Goal: Information Seeking & Learning: Learn about a topic

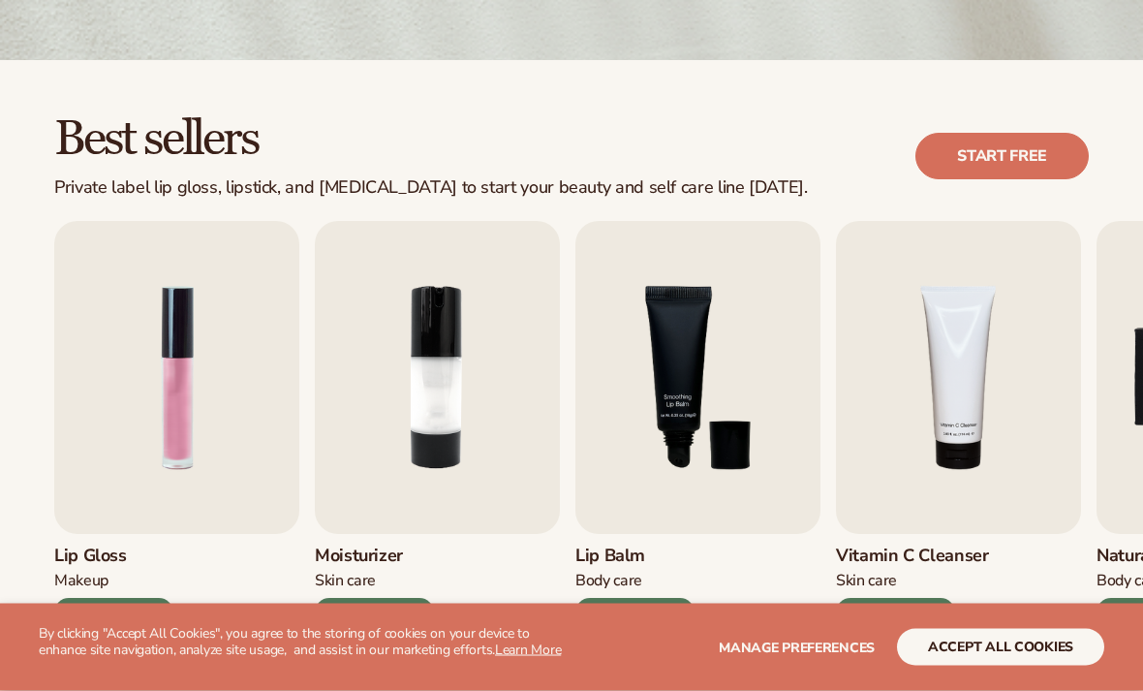
scroll to position [548, 0]
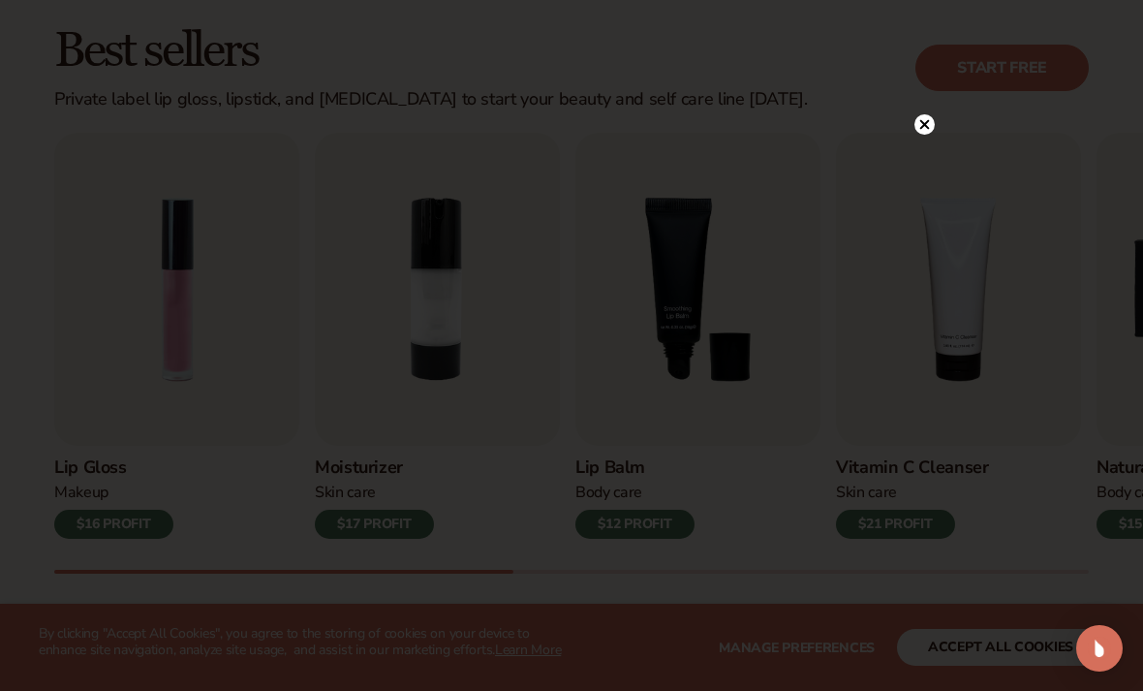
click at [928, 135] on circle at bounding box center [924, 124] width 20 height 20
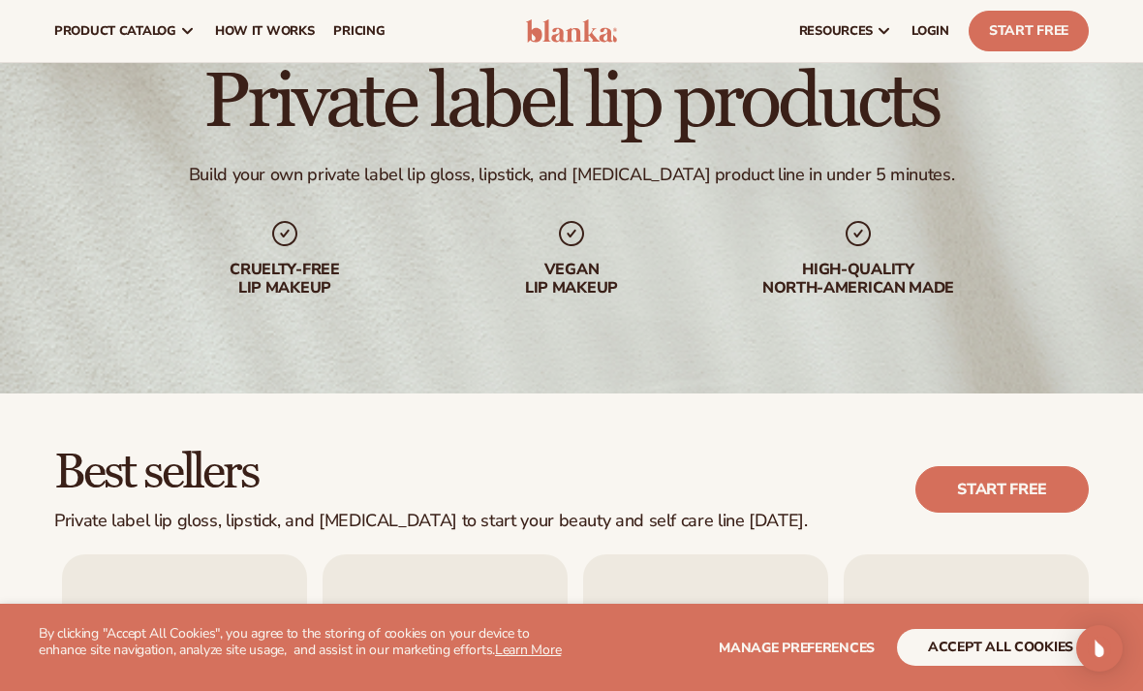
scroll to position [0, 0]
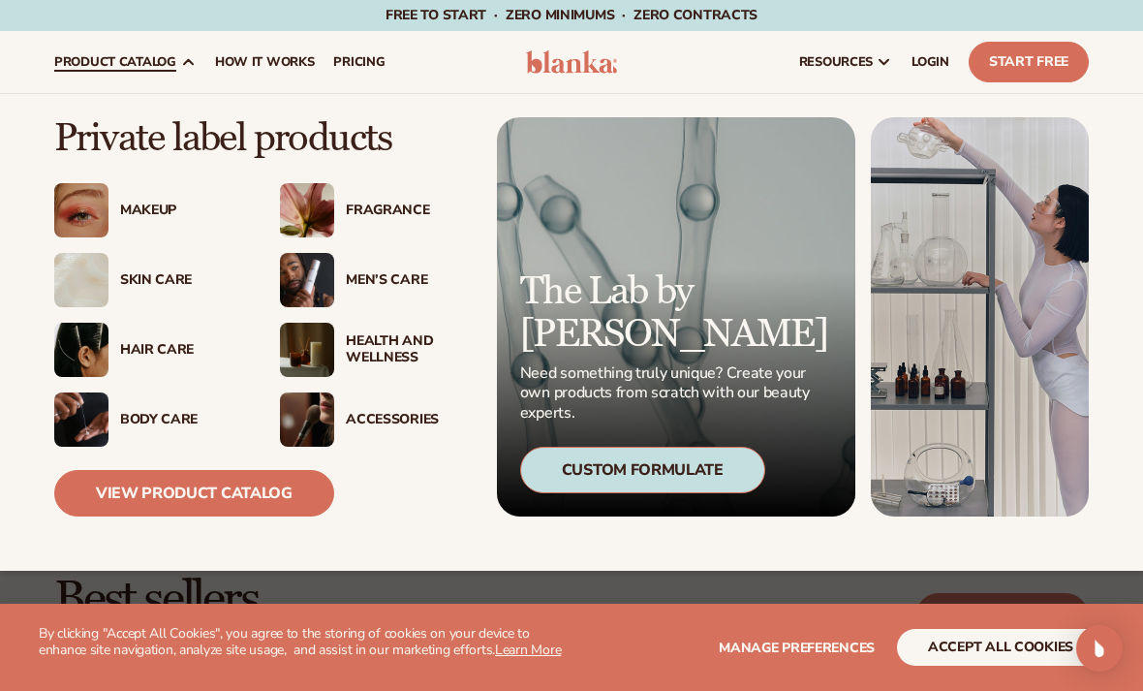
click at [158, 275] on div "Skin Care" at bounding box center [180, 280] width 121 height 16
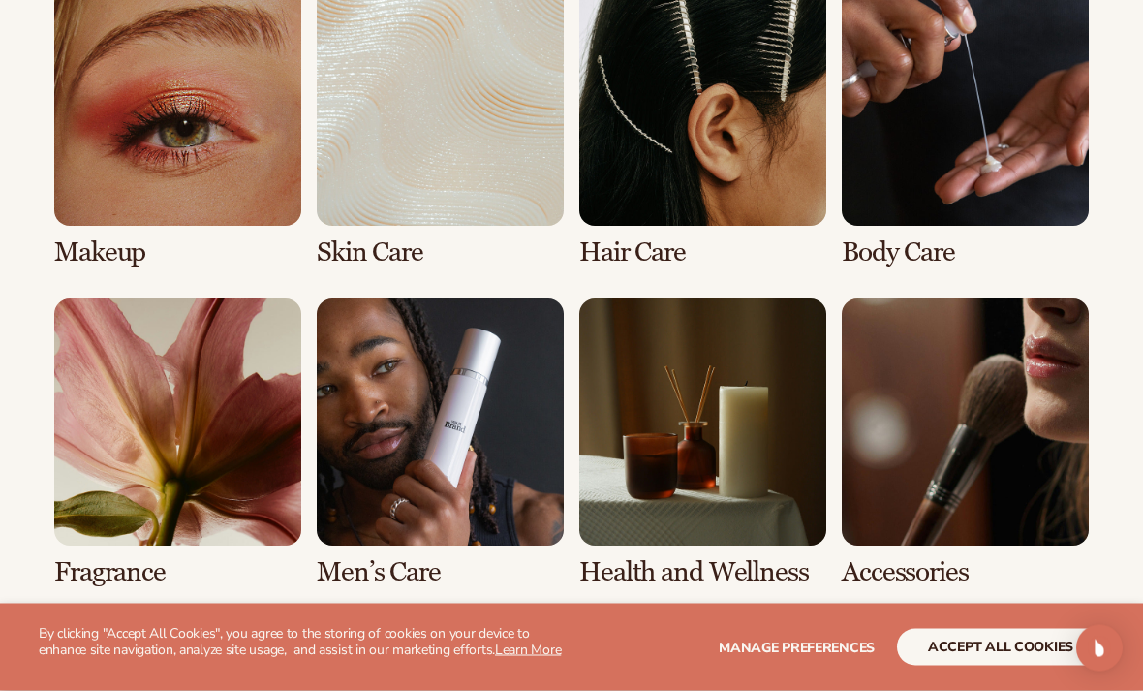
scroll to position [1465, 0]
click at [1038, 504] on link "8 / 8" at bounding box center [965, 443] width 247 height 289
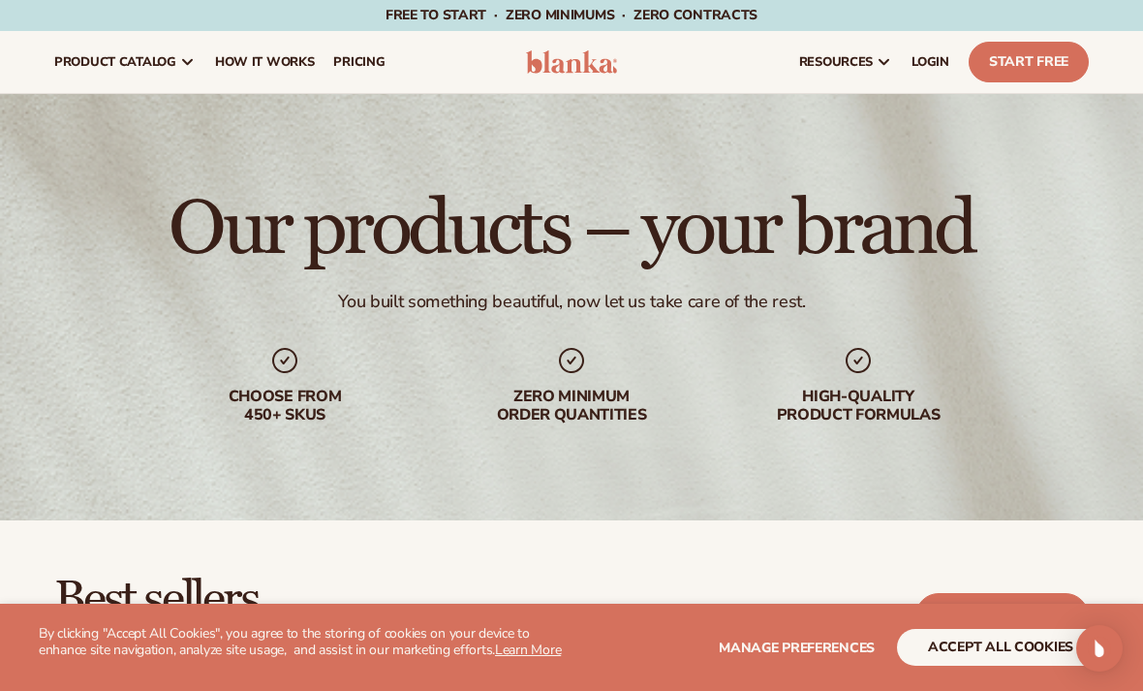
click at [851, 644] on span "Manage preferences" at bounding box center [797, 647] width 156 height 18
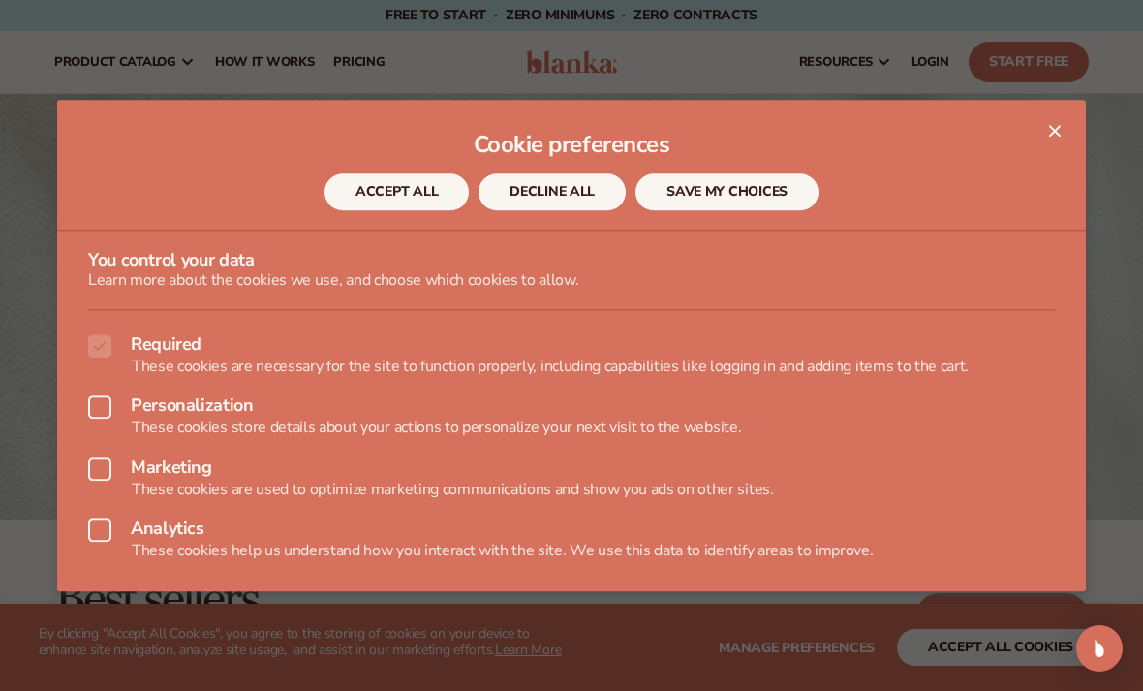
click at [565, 200] on button "DECLINE ALL" at bounding box center [552, 192] width 147 height 37
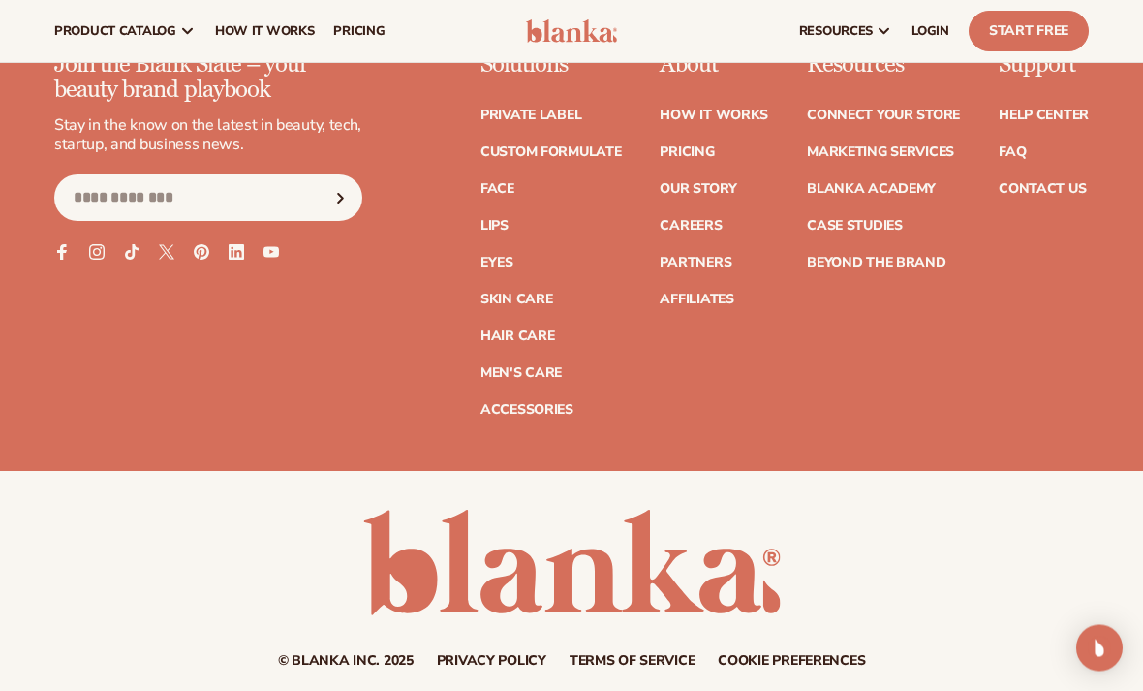
scroll to position [3341, 0]
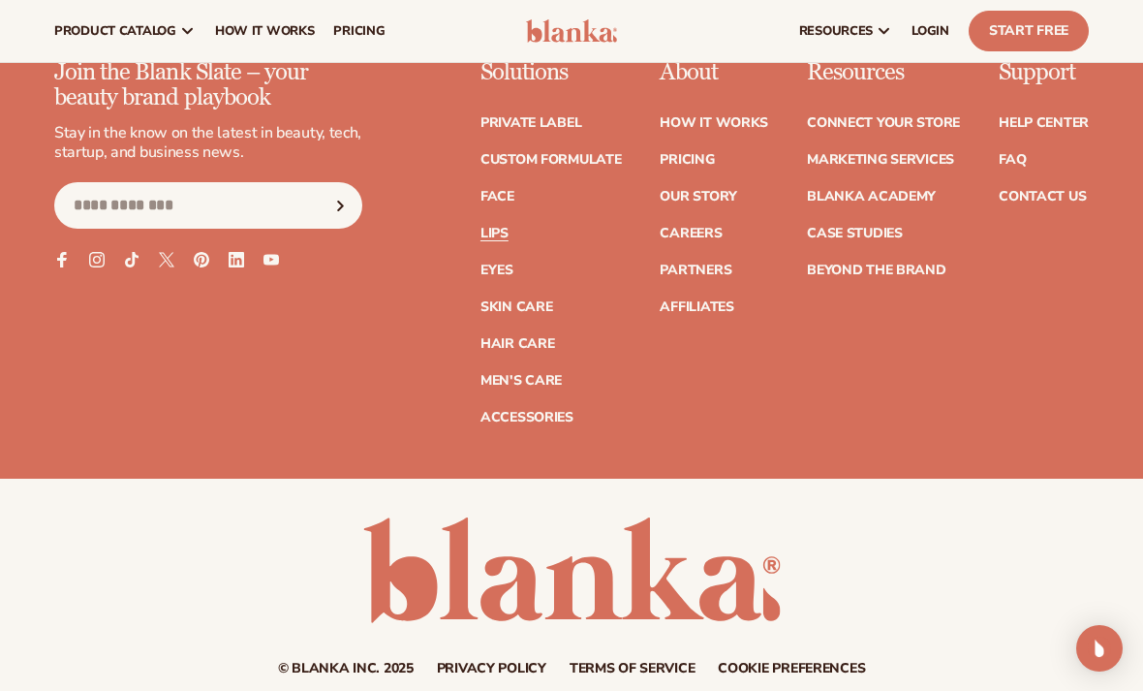
click at [505, 227] on link "Lips" at bounding box center [494, 234] width 28 height 14
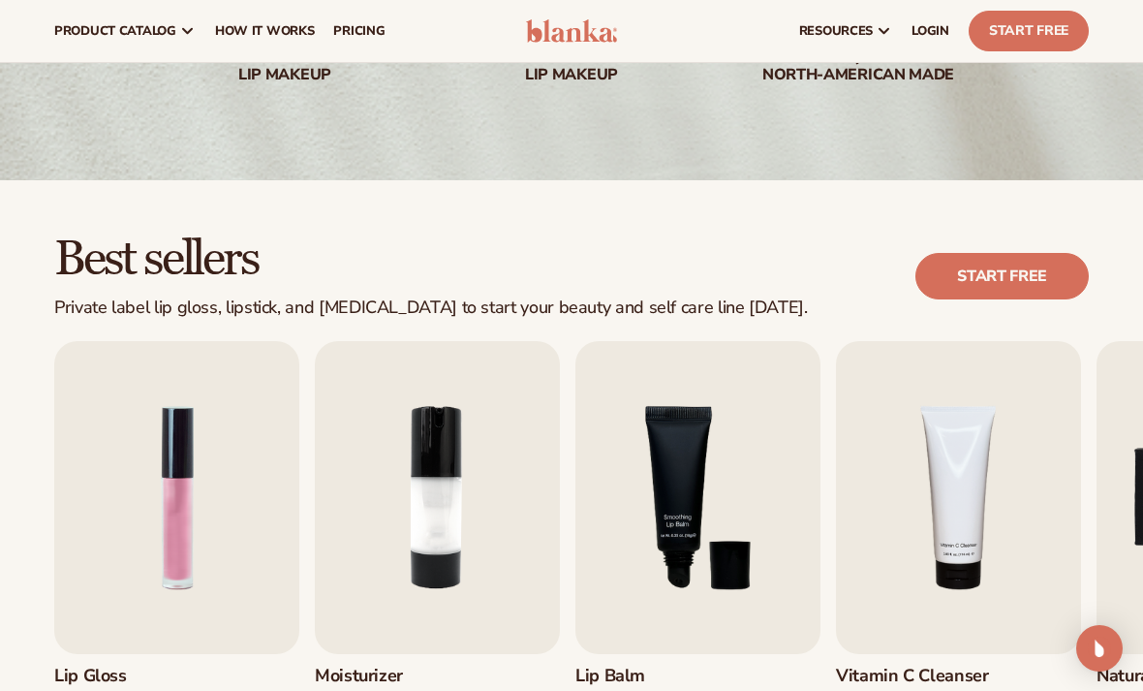
scroll to position [296, 0]
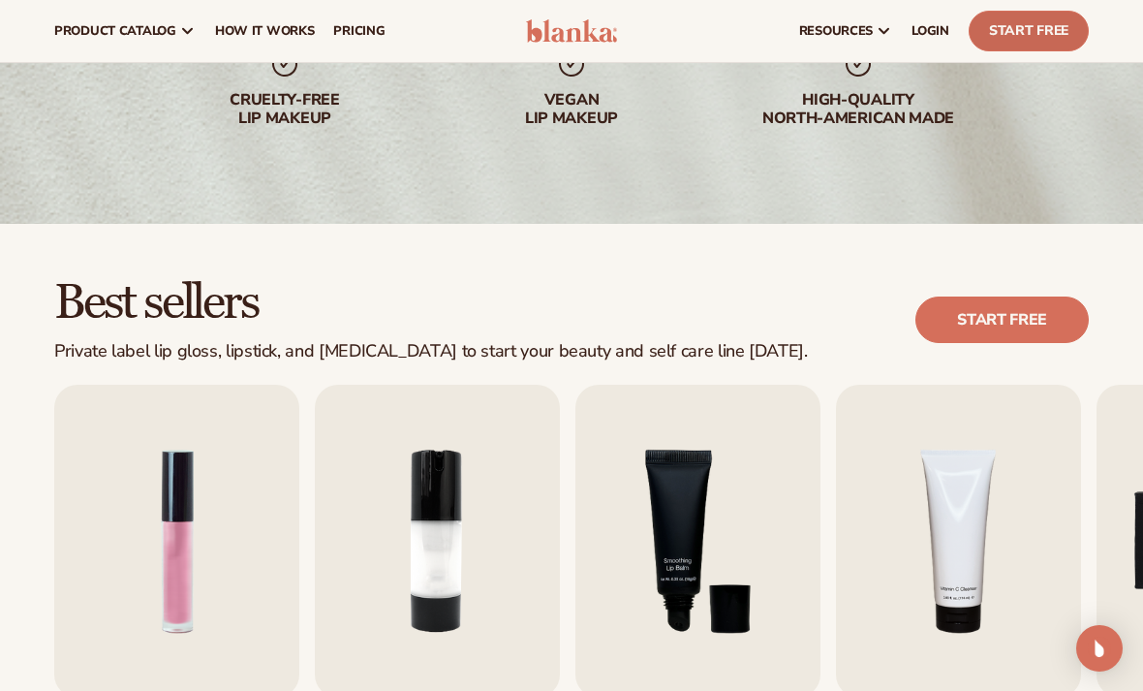
click at [1050, 34] on link "Start Free" at bounding box center [1029, 31] width 120 height 41
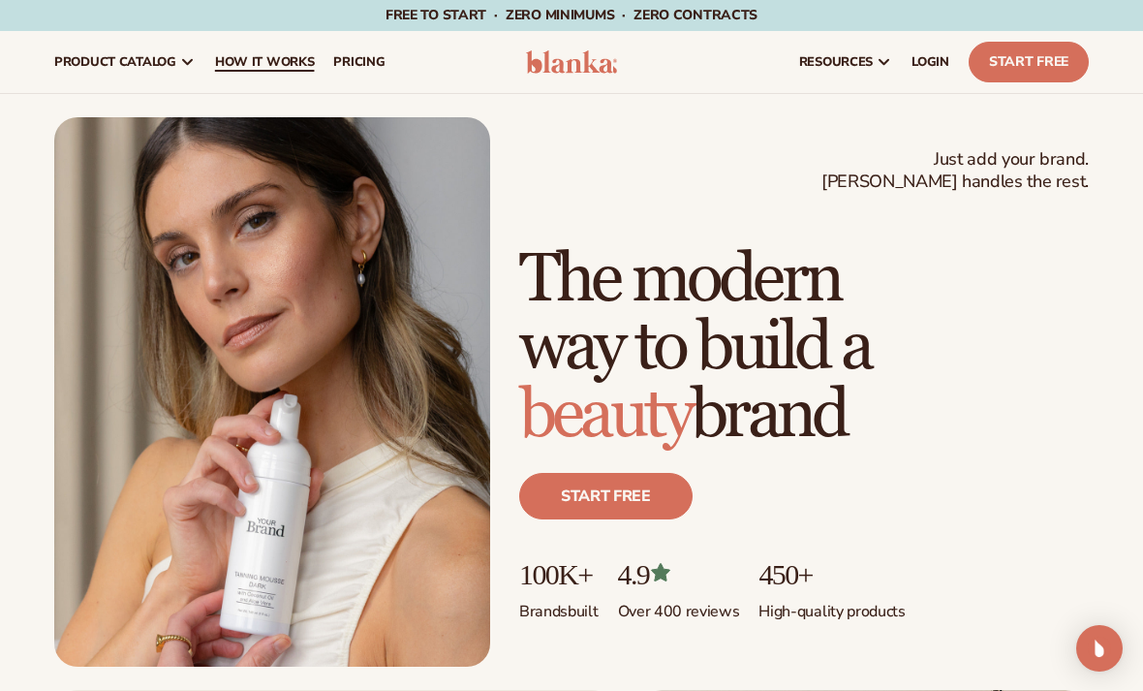
click at [249, 55] on span "How It Works" at bounding box center [265, 61] width 100 height 15
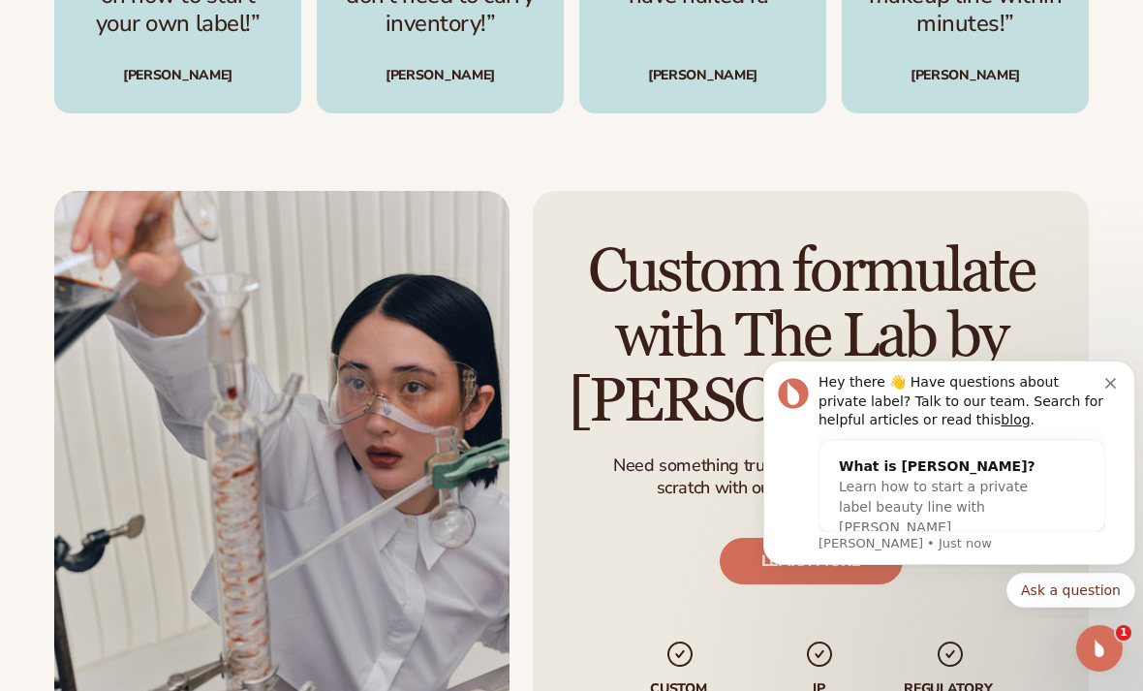
click at [1118, 375] on div "Hey there 👋 Have questions about private label? Talk to our team. Search for he…" at bounding box center [949, 462] width 343 height 179
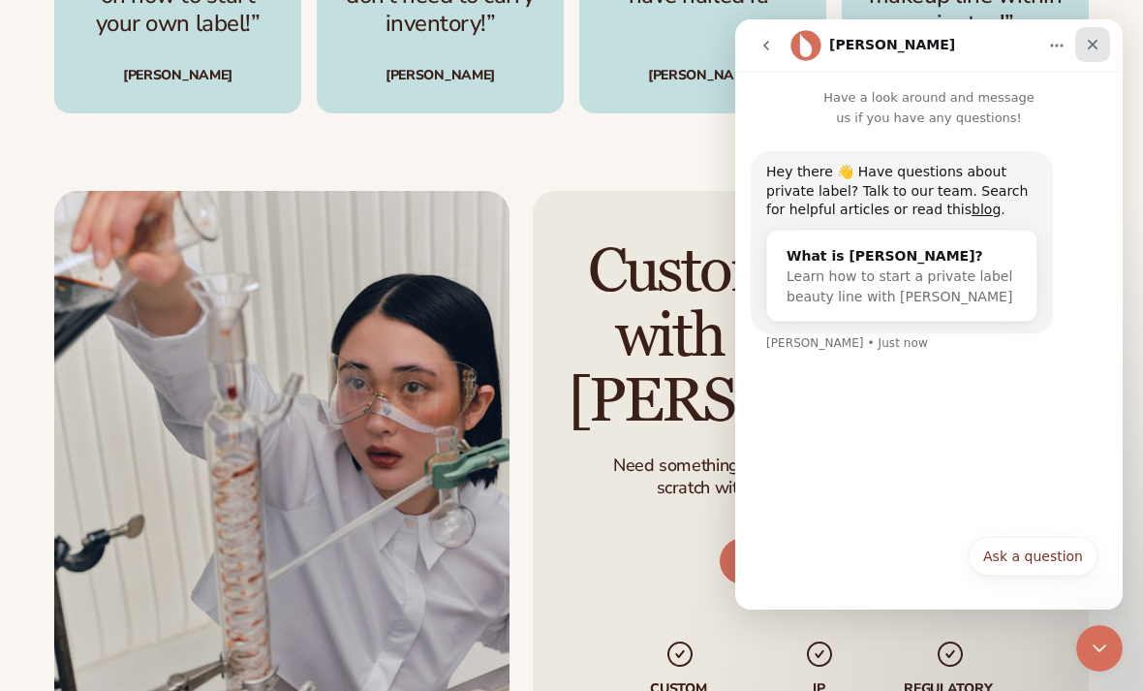
click at [1090, 40] on icon "Close" at bounding box center [1092, 44] width 15 height 15
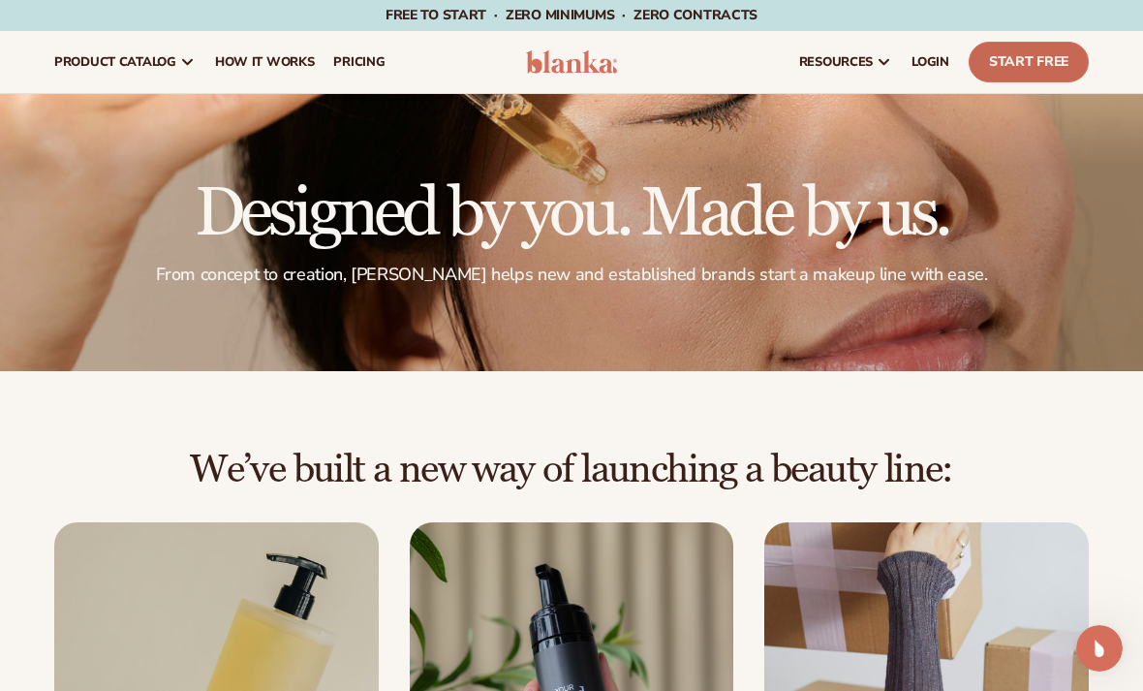
click at [1055, 57] on link "Start Free" at bounding box center [1029, 62] width 120 height 41
click at [370, 48] on link "pricing" at bounding box center [359, 62] width 71 height 62
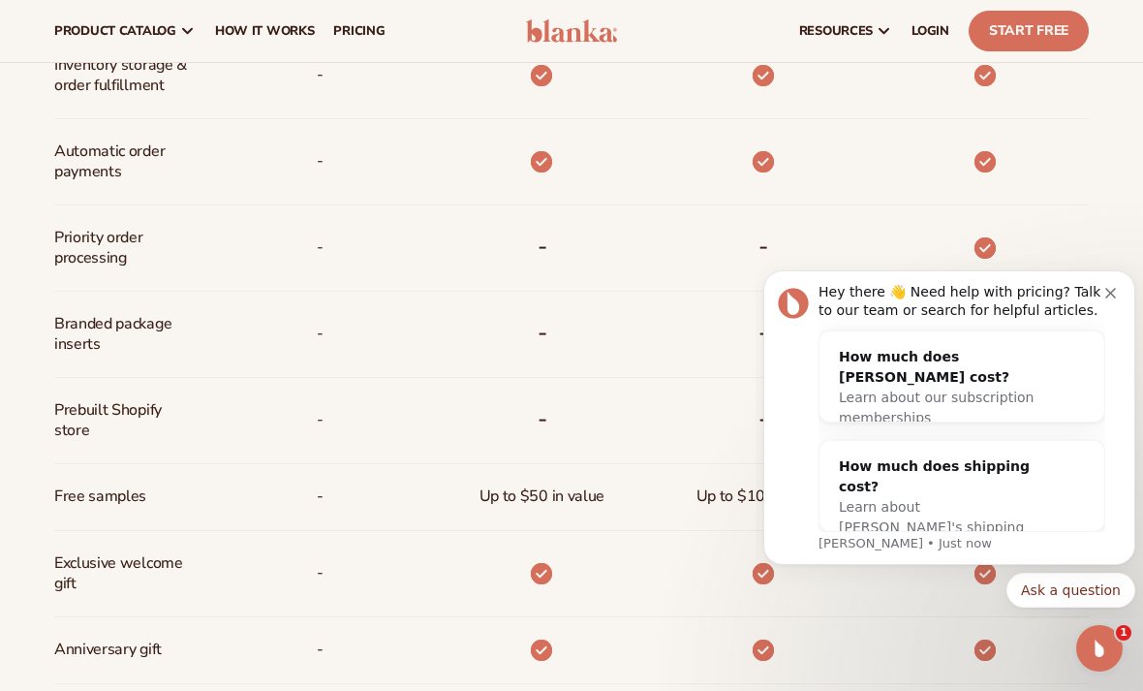
scroll to position [1167, 0]
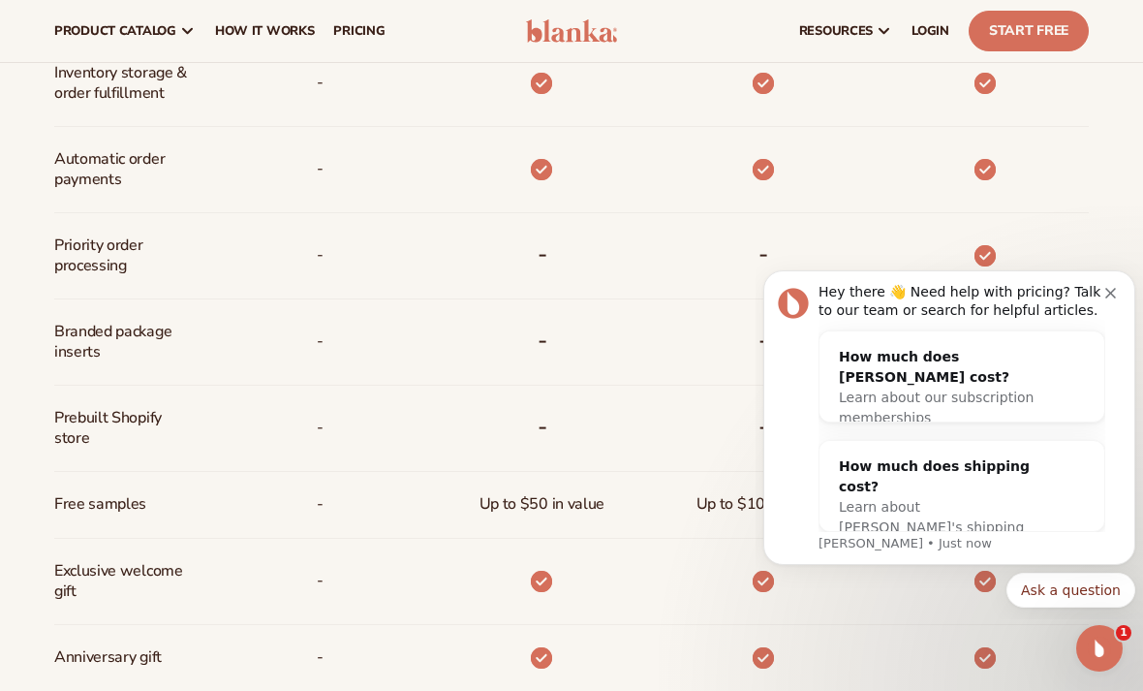
click at [1113, 289] on icon "Dismiss notification" at bounding box center [1110, 293] width 11 height 11
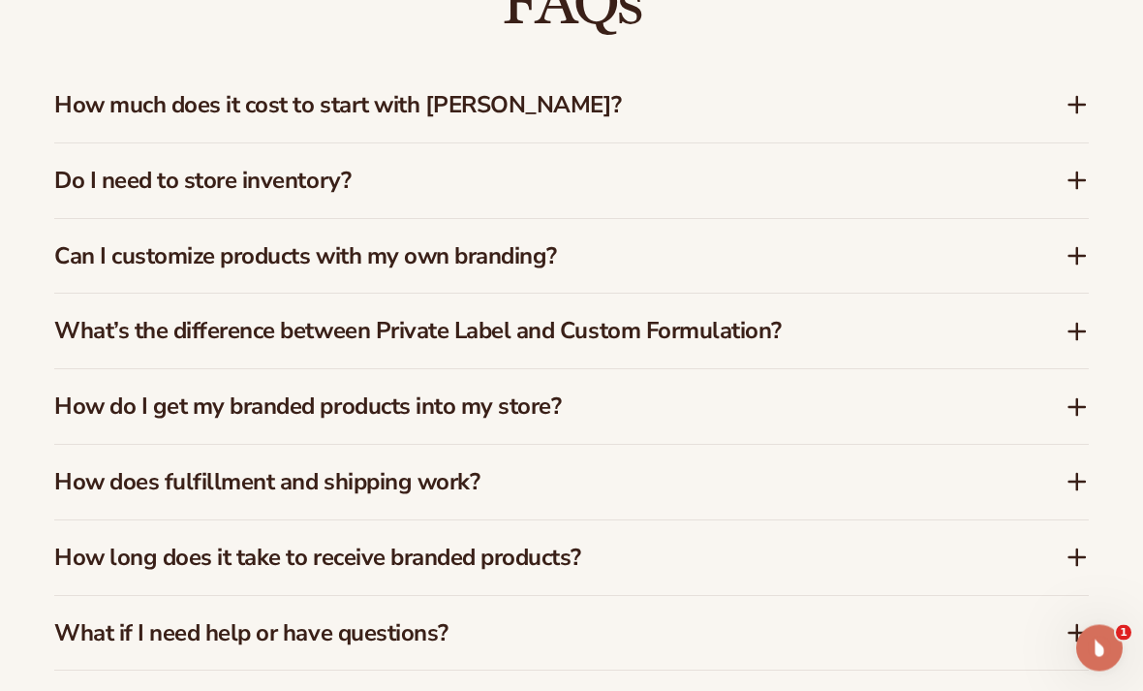
scroll to position [2789, 0]
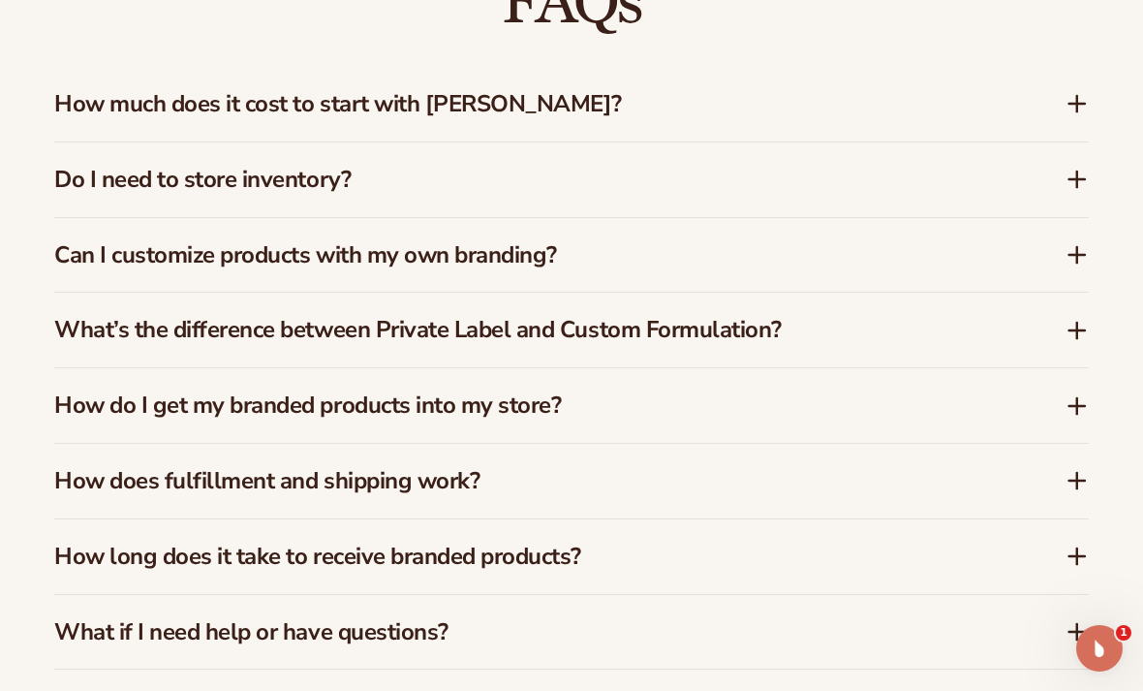
click at [82, 251] on h3 "Can I customize products with my own branding?" at bounding box center [530, 255] width 953 height 28
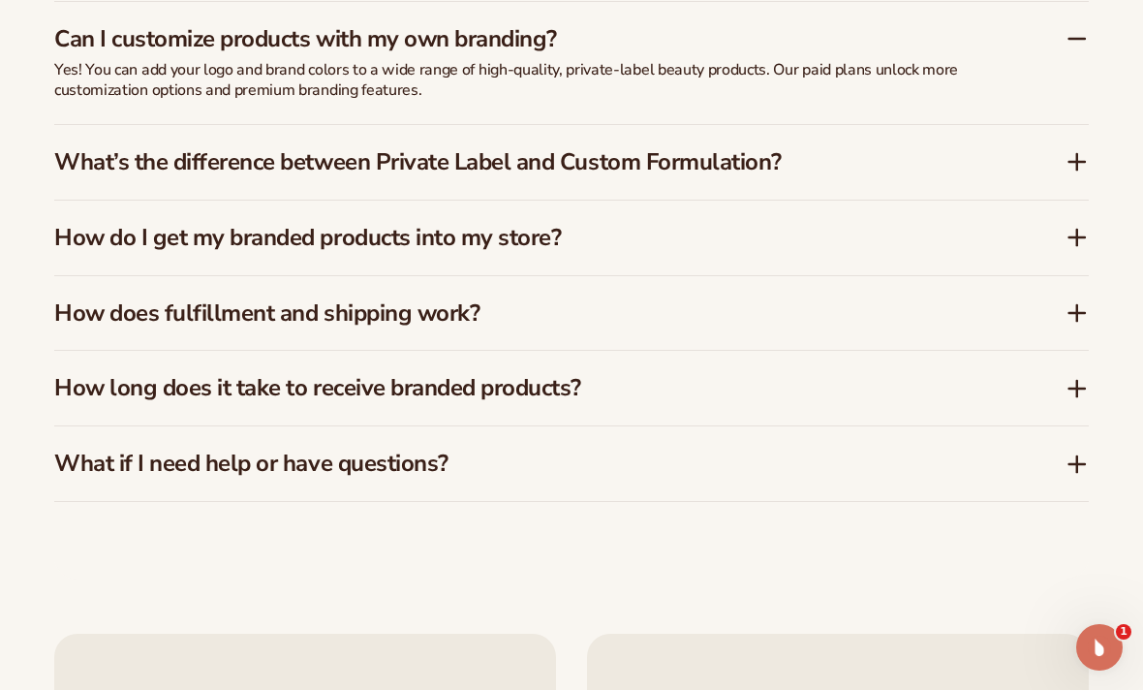
scroll to position [3005, 0]
click at [89, 150] on h3 "What’s the difference between Private Label and Custom Formulation?" at bounding box center [530, 162] width 953 height 28
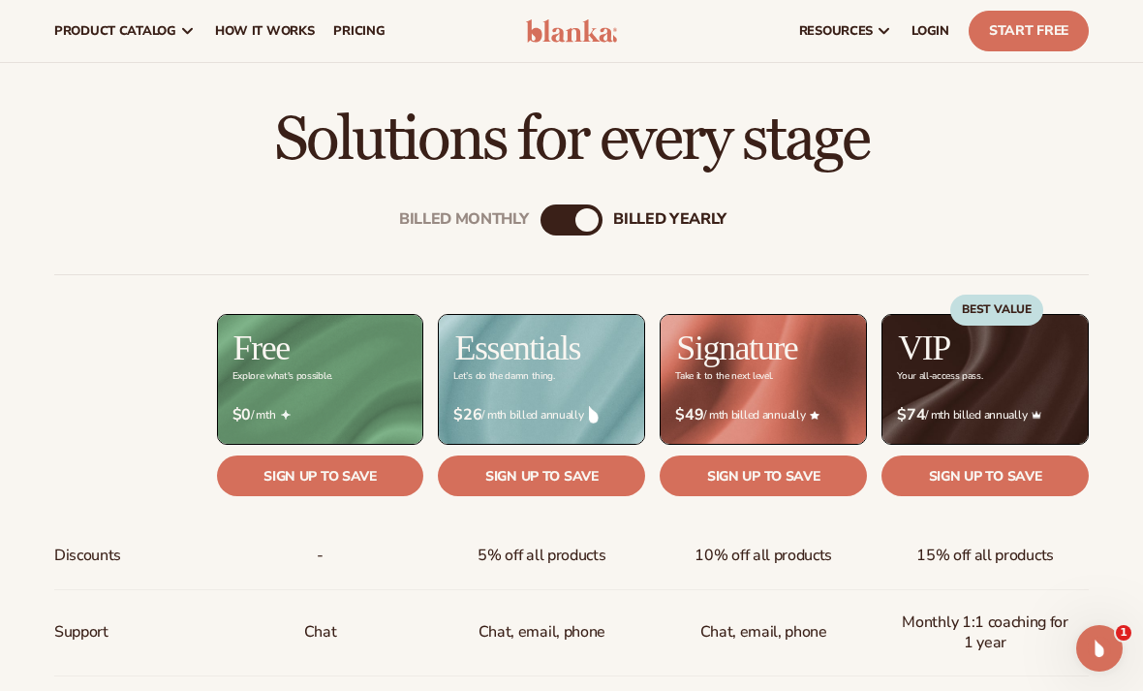
scroll to position [0, 0]
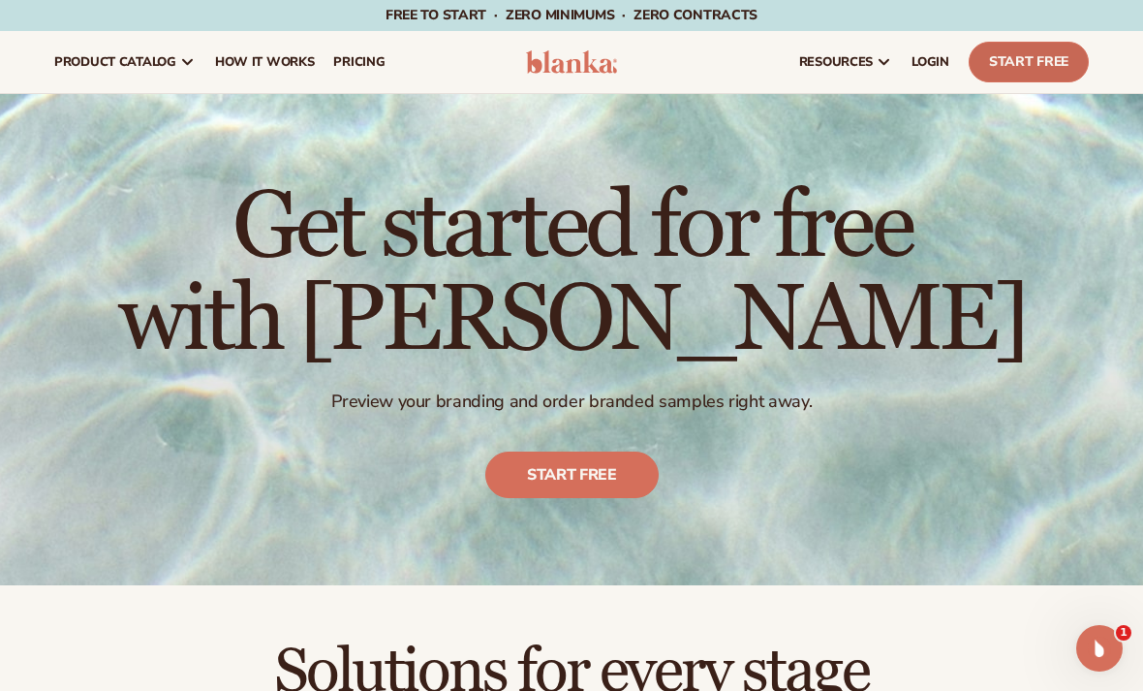
click at [1017, 69] on link "Start Free" at bounding box center [1029, 62] width 120 height 41
